Goal: Information Seeking & Learning: Learn about a topic

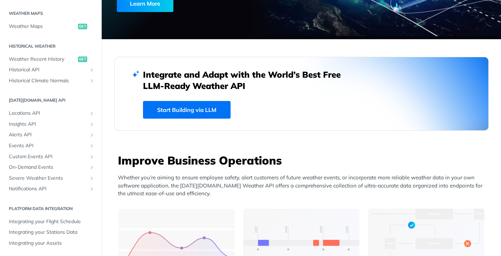
scroll to position [170, 0]
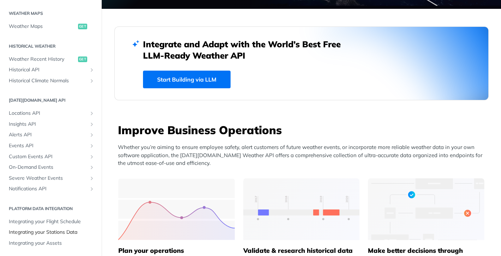
click at [55, 232] on span "Integrating your Stations Data" at bounding box center [52, 232] width 86 height 7
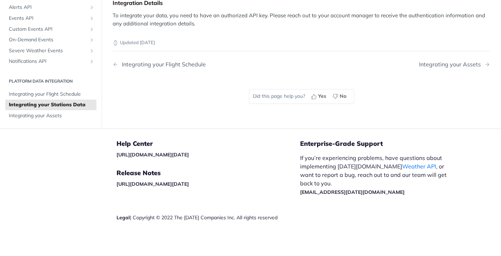
scroll to position [1006, 0]
click at [56, 119] on span "Integrating your Assets" at bounding box center [52, 115] width 86 height 7
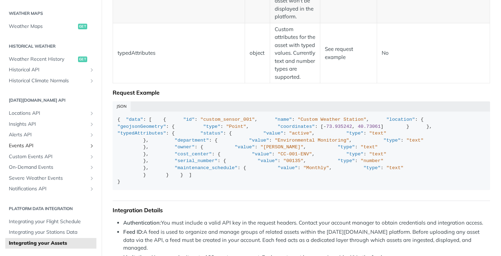
scroll to position [765, 0]
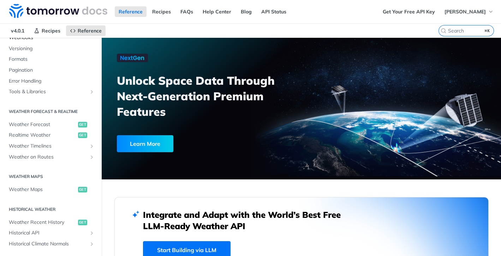
scroll to position [145, 0]
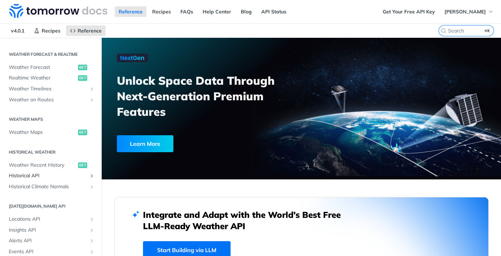
click at [42, 174] on span "Historical API" at bounding box center [48, 175] width 78 height 7
